Goal: Find specific page/section: Find specific page/section

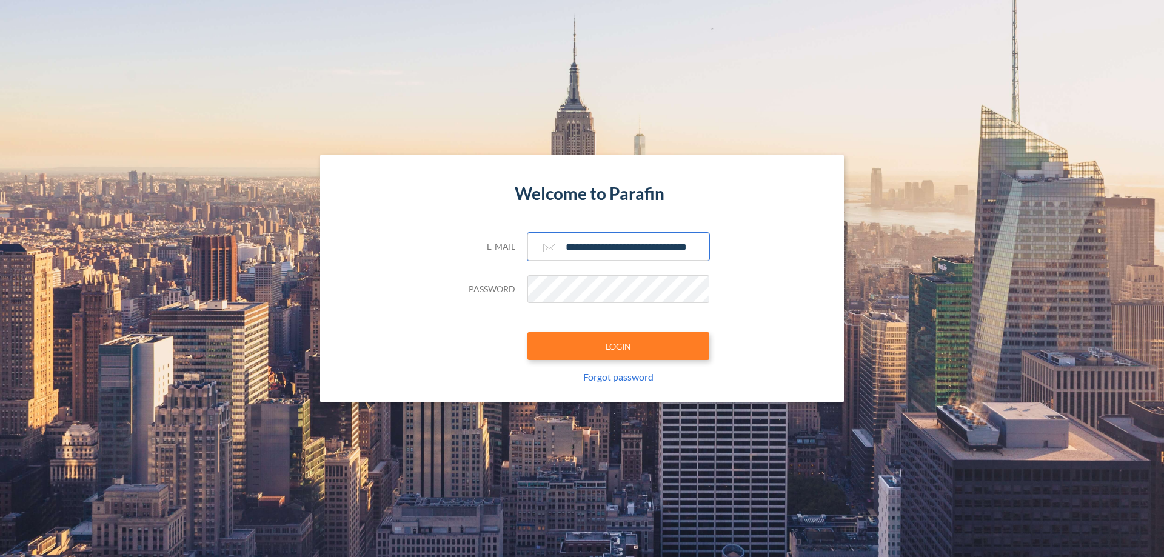
type input "**********"
click at [618, 346] on button "LOGIN" at bounding box center [618, 346] width 182 height 28
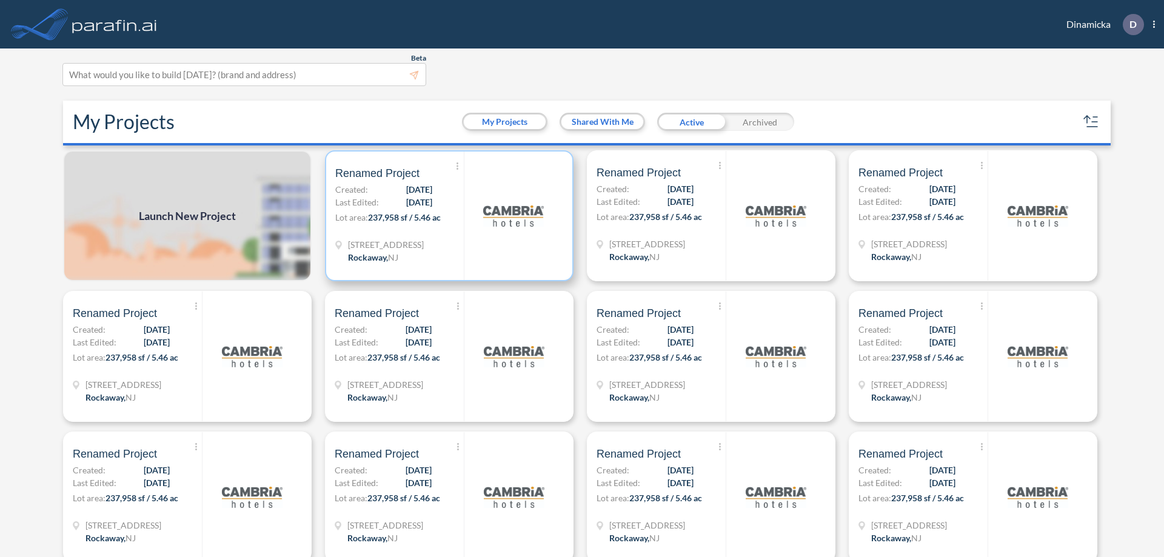
scroll to position [3, 0]
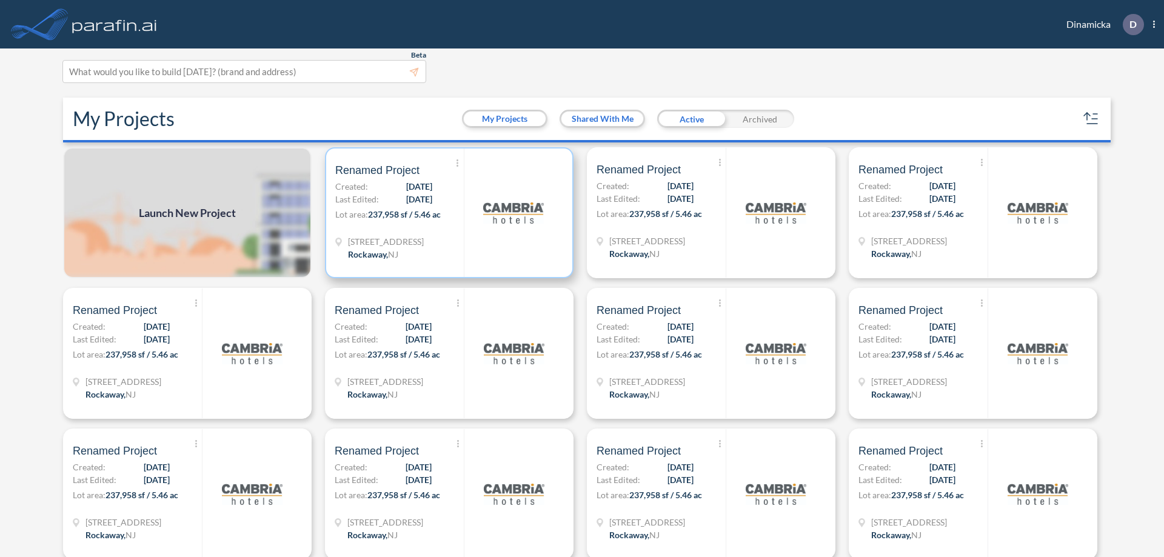
click at [447, 213] on p "Lot area: 237,958 sf / 5.46 ac" at bounding box center [399, 217] width 129 height 18
